Goal: Task Accomplishment & Management: Use online tool/utility

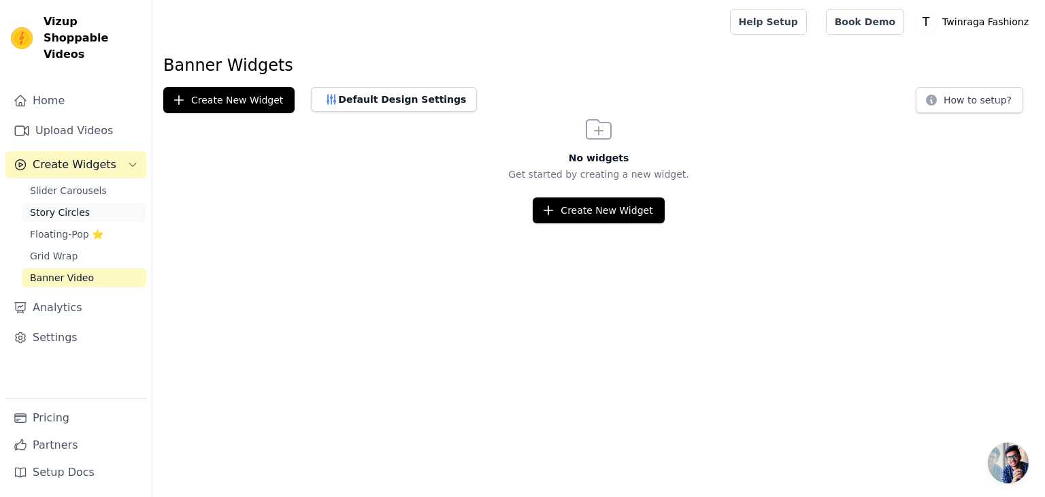
drag, startPoint x: 0, startPoint y: 0, endPoint x: 51, endPoint y: 192, distance: 198.6
click at [51, 206] on span "Story Circles" at bounding box center [60, 213] width 60 height 14
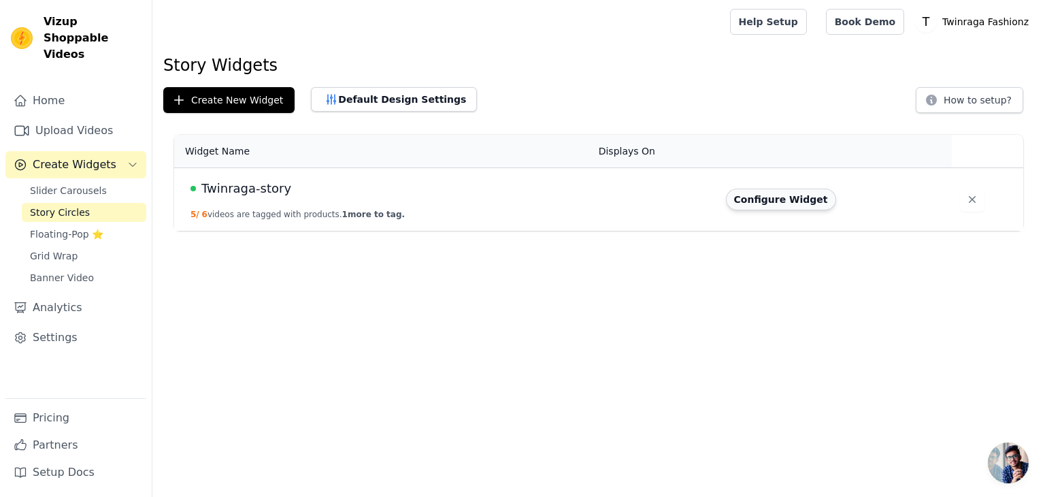
click at [777, 199] on button "Configure Widget" at bounding box center [781, 199] width 110 height 22
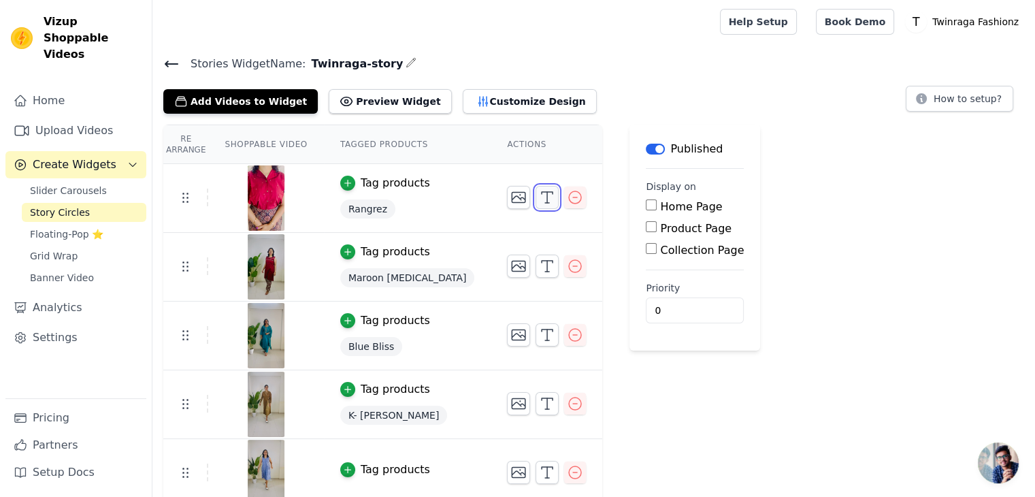
click at [536, 194] on button "button" at bounding box center [547, 197] width 23 height 23
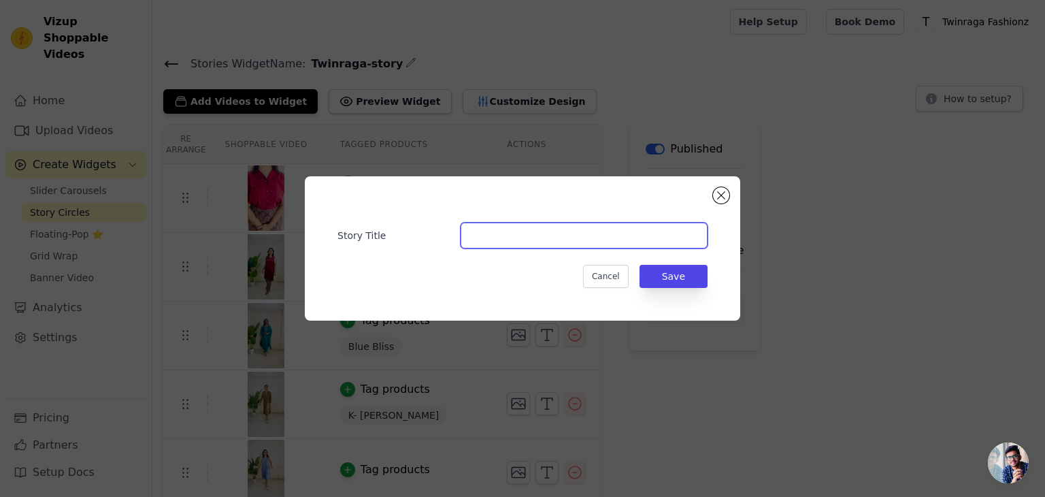
click at [527, 242] on input "Story Title" at bounding box center [584, 236] width 247 height 26
click at [469, 238] on input "Rangrez" at bounding box center [584, 236] width 247 height 26
type input "Rangrez"
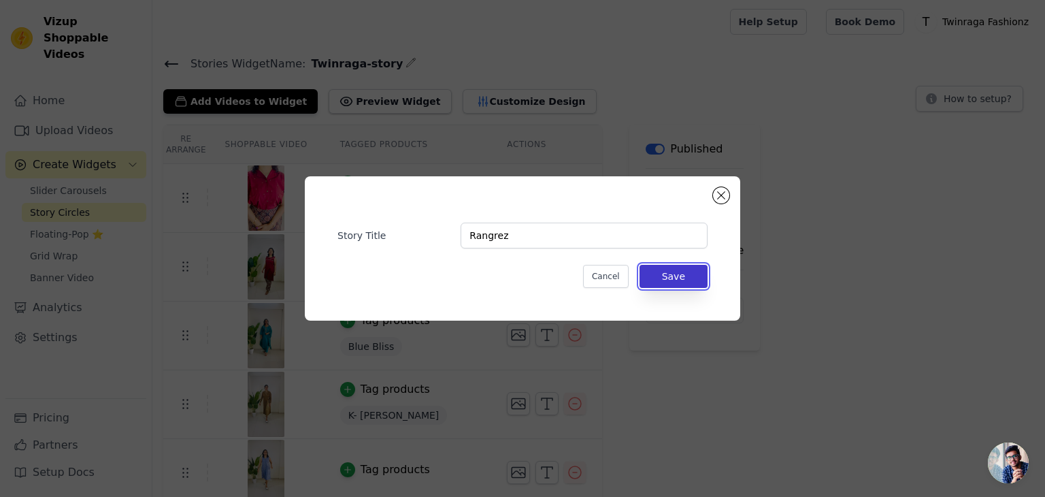
click at [657, 272] on button "Save" at bounding box center [674, 276] width 68 height 23
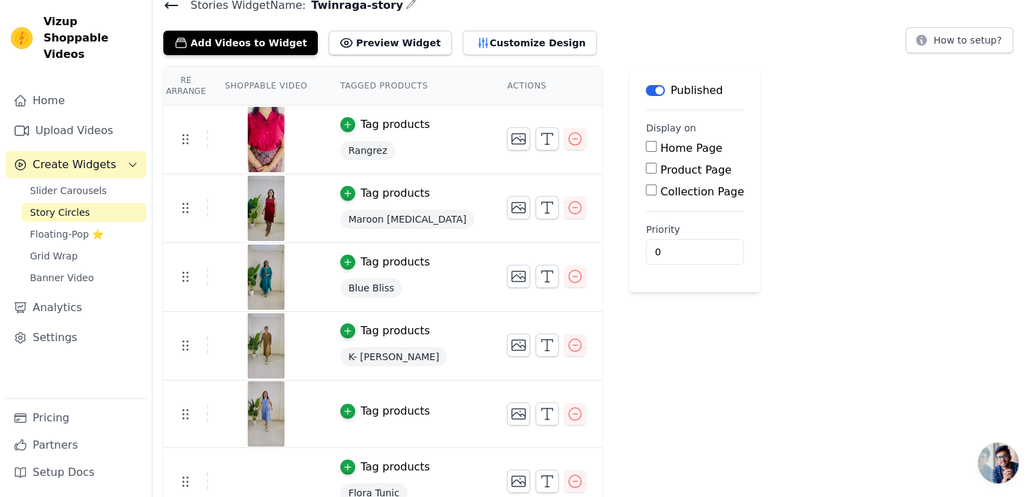
scroll to position [59, 0]
click at [660, 146] on label "Home Page" at bounding box center [691, 147] width 62 height 13
click at [646, 146] on input "Home Page" at bounding box center [651, 145] width 11 height 11
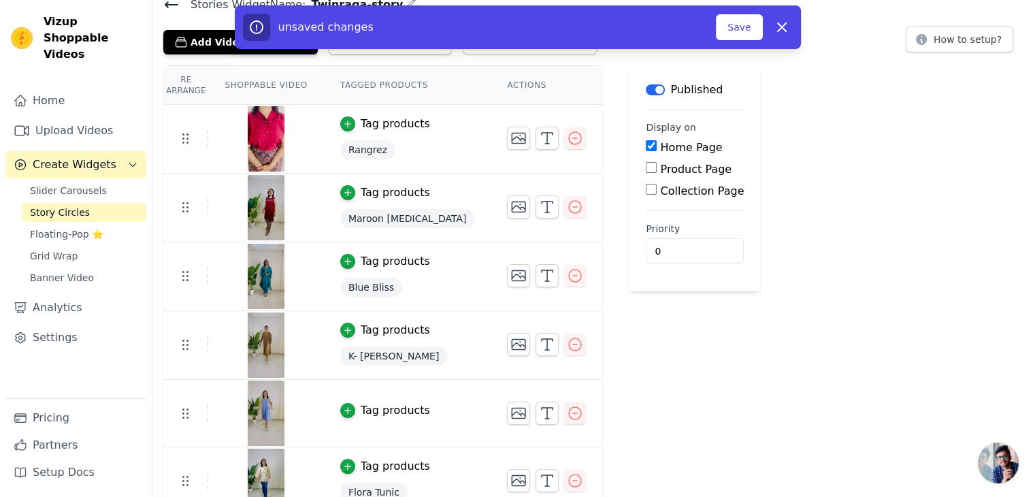
click at [660, 146] on label "Home Page" at bounding box center [691, 147] width 62 height 13
click at [646, 146] on input "Home Page" at bounding box center [651, 145] width 11 height 11
checkbox input "false"
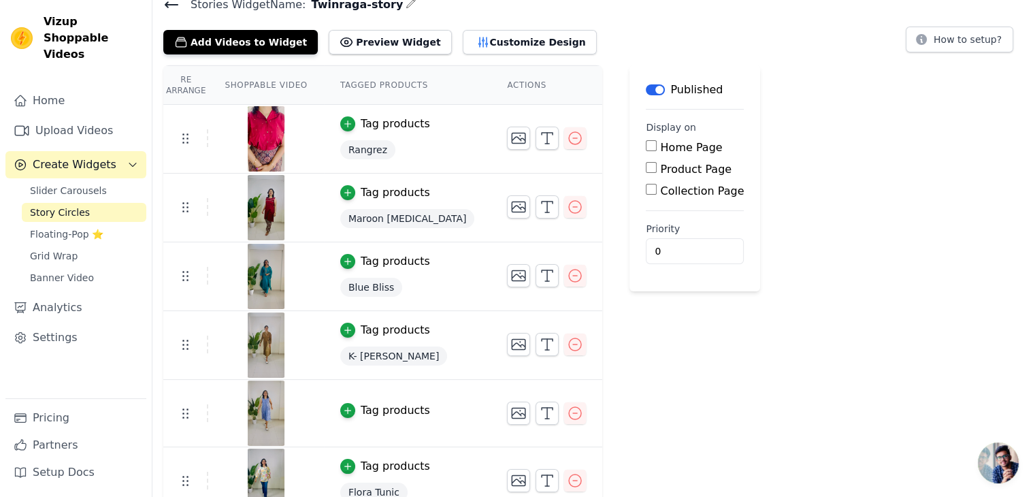
scroll to position [76, 0]
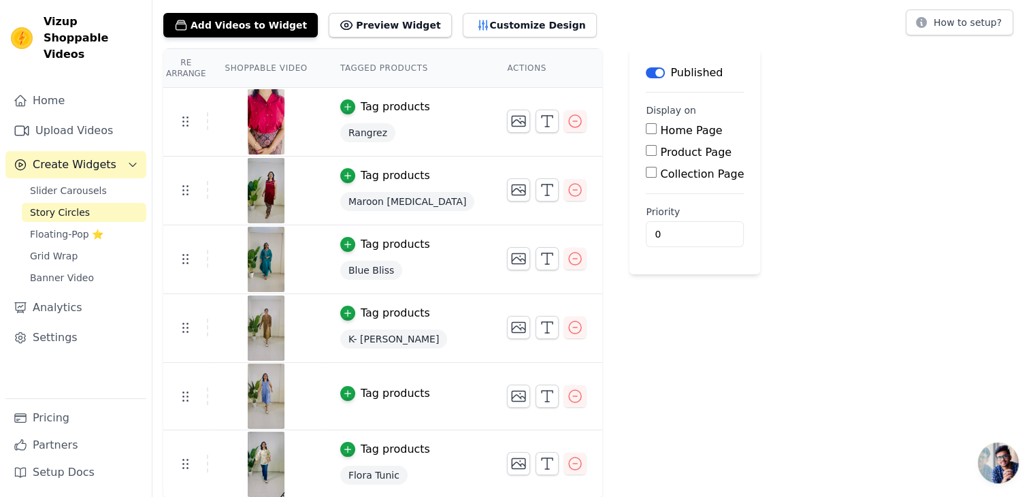
click at [420, 170] on td "Tag products Maroon [MEDICAL_DATA]" at bounding box center [407, 191] width 167 height 69
